Goal: Participate in discussion

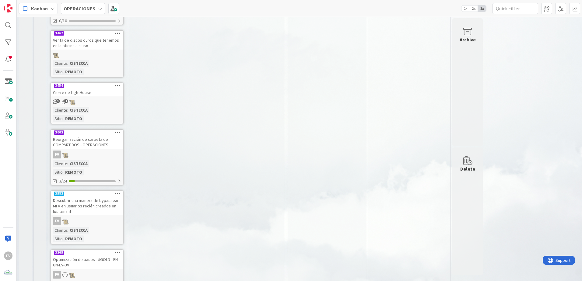
scroll to position [280, 0]
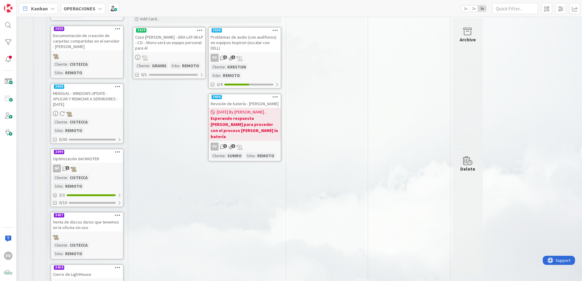
scroll to position [0, 0]
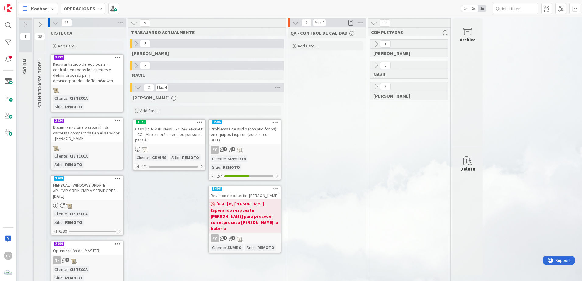
click at [56, 27] on div "15" at bounding box center [87, 22] width 78 height 9
click at [54, 24] on icon at bounding box center [55, 22] width 7 height 7
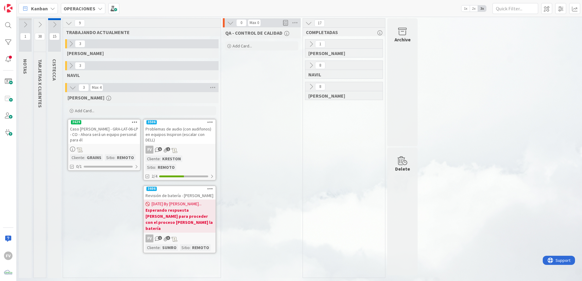
click at [37, 24] on icon at bounding box center [40, 24] width 7 height 7
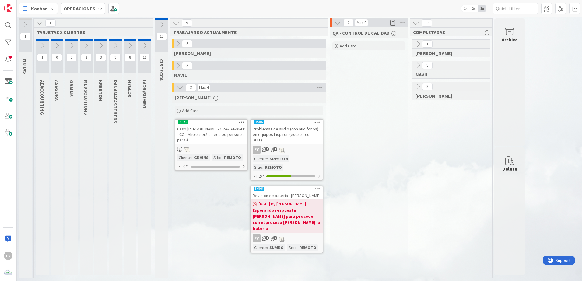
click at [39, 25] on icon at bounding box center [39, 23] width 7 height 7
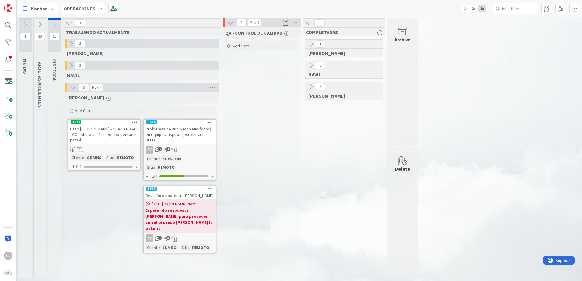
click at [306, 91] on div "8" at bounding box center [343, 86] width 77 height 9
click at [309, 89] on icon at bounding box center [311, 86] width 7 height 7
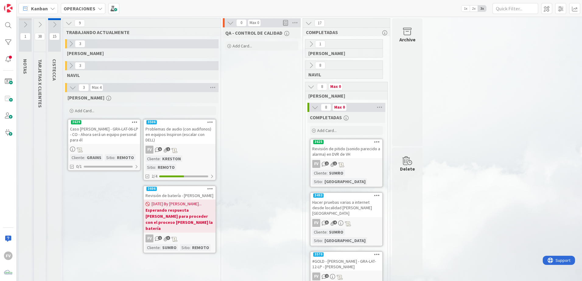
click at [313, 90] on icon at bounding box center [311, 86] width 7 height 7
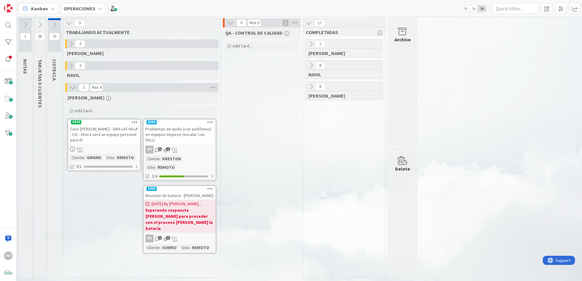
click at [313, 90] on icon at bounding box center [311, 86] width 7 height 7
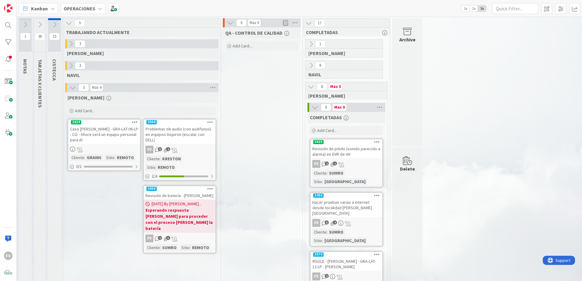
click at [313, 106] on icon at bounding box center [315, 107] width 7 height 7
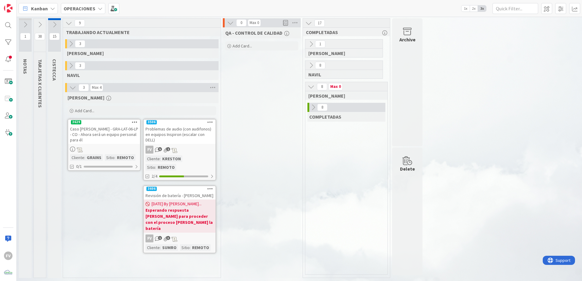
click at [309, 85] on icon at bounding box center [311, 86] width 7 height 7
click at [51, 21] on button at bounding box center [54, 24] width 13 height 9
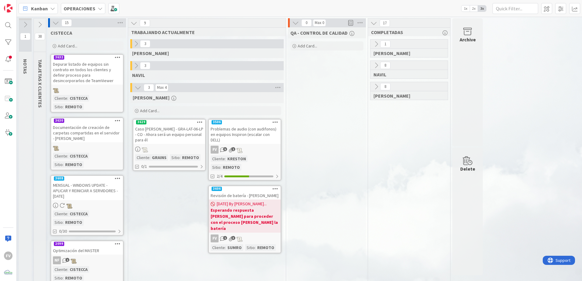
click at [54, 24] on icon at bounding box center [55, 22] width 7 height 7
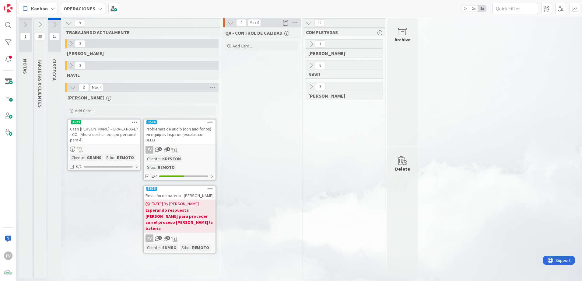
click at [37, 23] on icon at bounding box center [40, 24] width 7 height 7
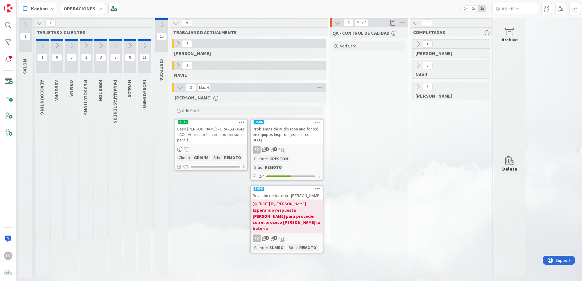
click at [141, 42] on icon at bounding box center [144, 45] width 7 height 7
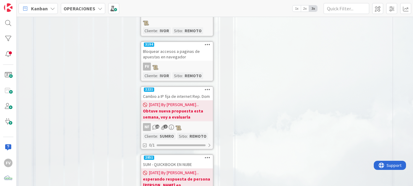
scroll to position [467, 0]
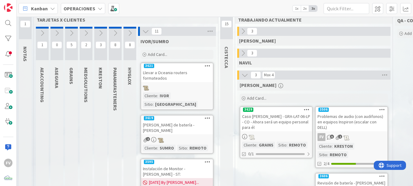
scroll to position [0, 0]
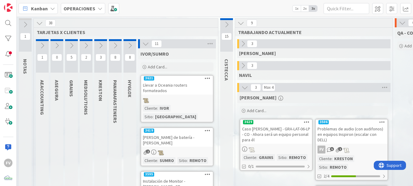
click at [147, 45] on icon at bounding box center [145, 43] width 7 height 7
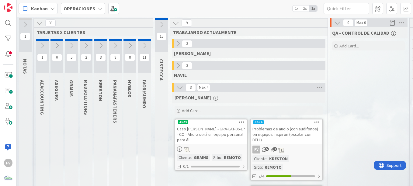
click at [42, 23] on icon at bounding box center [39, 23] width 7 height 7
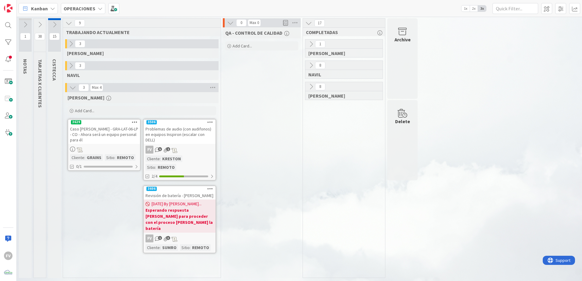
click at [236, 136] on div "QA - CONTROL DE CALIDAD Add Card..." at bounding box center [262, 152] width 78 height 251
click at [186, 128] on div "Problemas de audio (con audifonos) en equipos Inspiron (escalar con DELL)" at bounding box center [180, 134] width 72 height 19
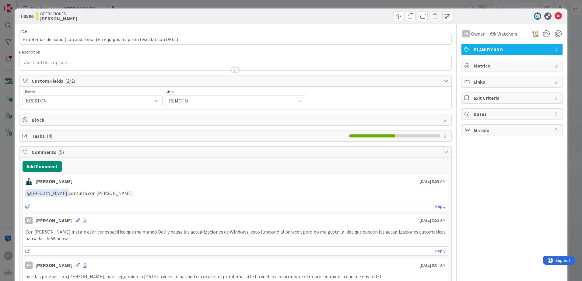
click at [43, 140] on div "Tasks ( 4 )" at bounding box center [235, 136] width 432 height 11
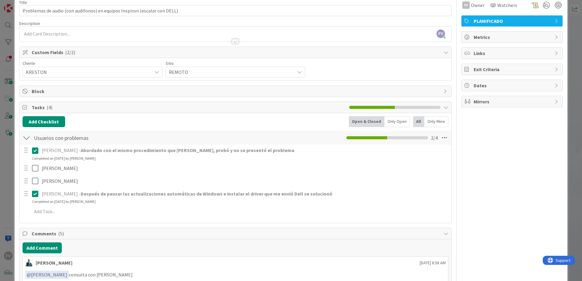
scroll to position [30, 0]
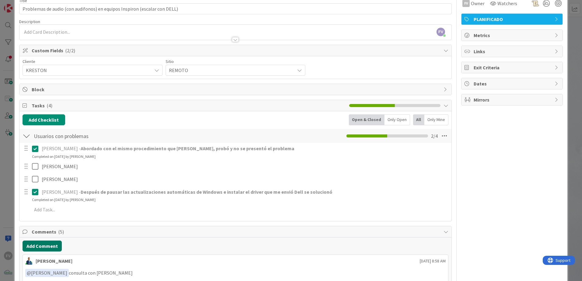
click at [37, 250] on button "Add Comment" at bounding box center [42, 246] width 39 height 11
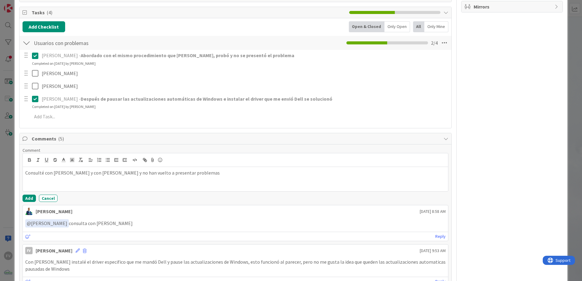
scroll to position [122, 0]
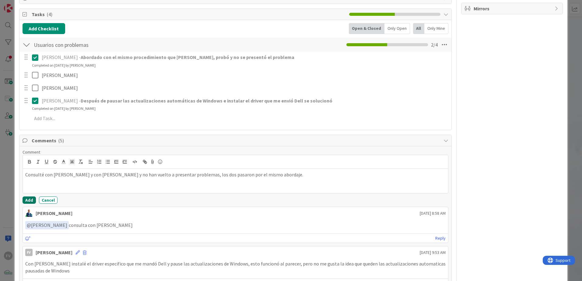
click at [27, 201] on button "Add" at bounding box center [29, 200] width 13 height 7
